Goal: Task Accomplishment & Management: Manage account settings

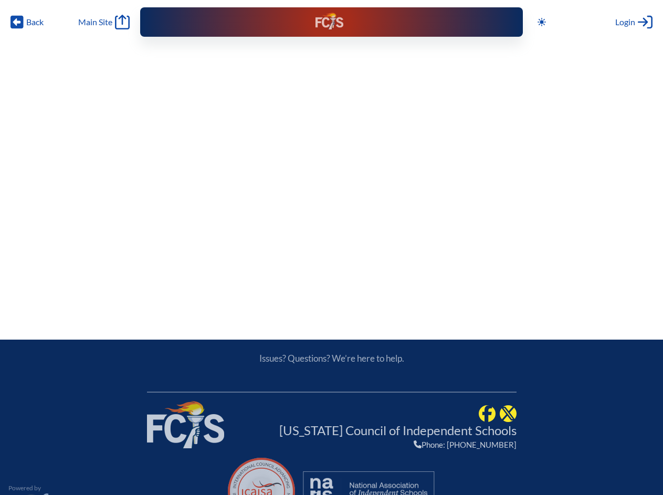
click at [27, 22] on span "Back" at bounding box center [34, 22] width 17 height 11
click at [544, 22] on icon at bounding box center [542, 22] width 8 height 8
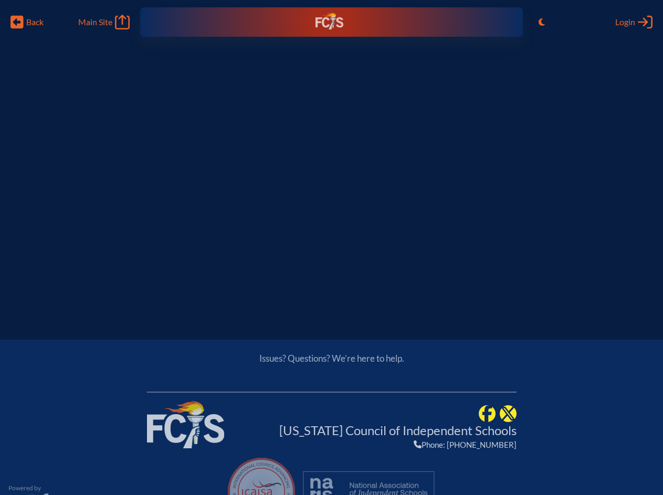
click at [634, 22] on span "Login" at bounding box center [626, 22] width 20 height 11
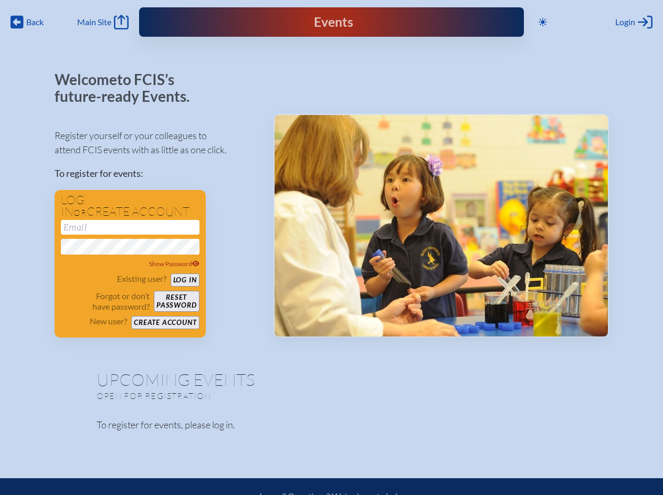
click at [27, 22] on span "Back" at bounding box center [34, 22] width 17 height 11
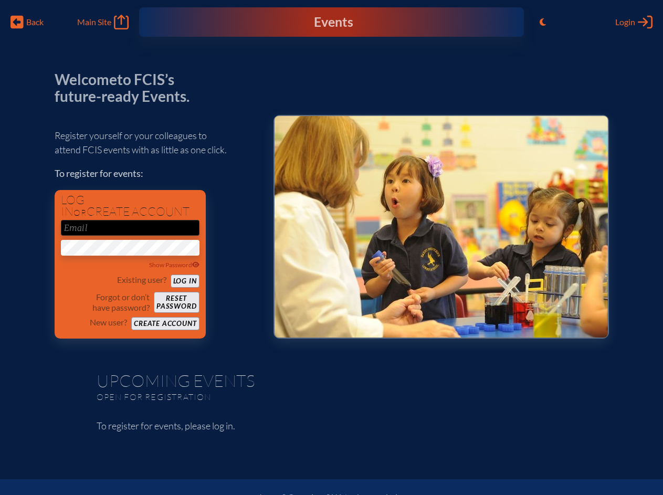
click at [634, 22] on span "Login" at bounding box center [626, 22] width 20 height 11
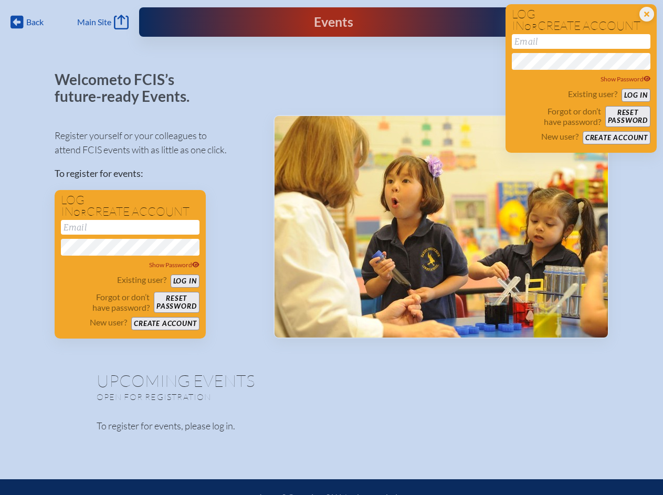
click at [130, 264] on div "Show Password" at bounding box center [130, 265] width 139 height 11
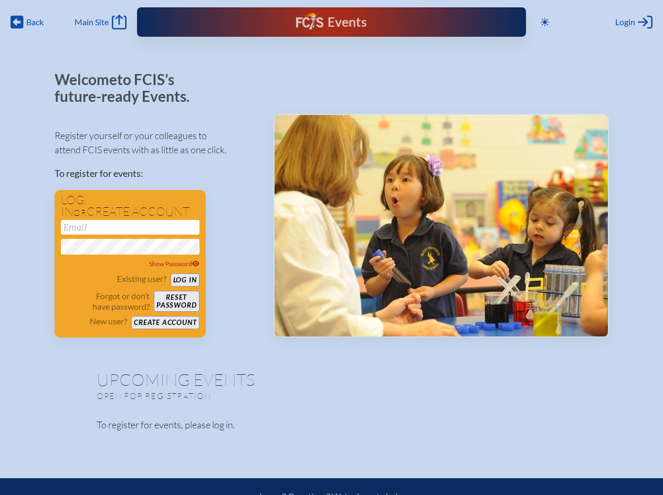
click at [27, 22] on span "Back" at bounding box center [34, 22] width 17 height 11
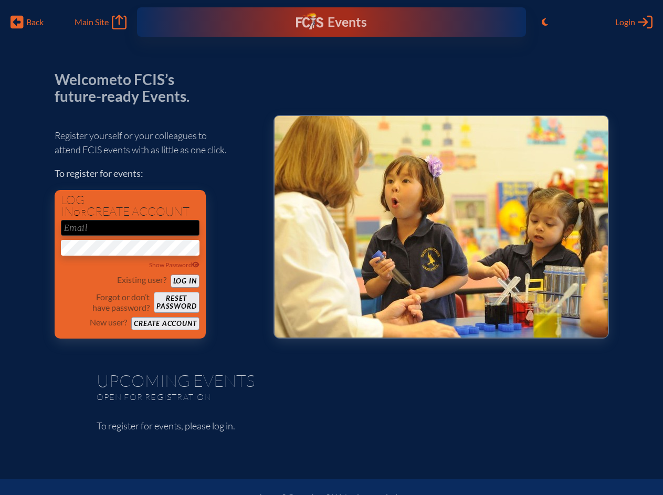
click at [547, 22] on icon "Toggle to Light Mode" at bounding box center [545, 22] width 6 height 8
click at [634, 22] on span "Login" at bounding box center [626, 22] width 20 height 11
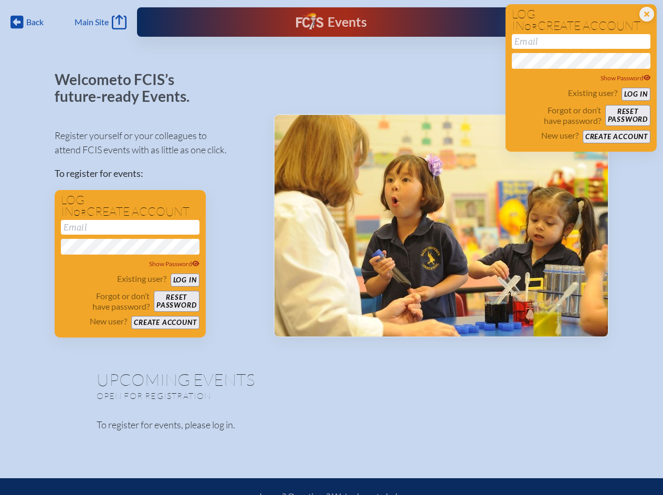
click at [130, 263] on div "Show Password" at bounding box center [130, 264] width 139 height 11
